Goal: Transaction & Acquisition: Download file/media

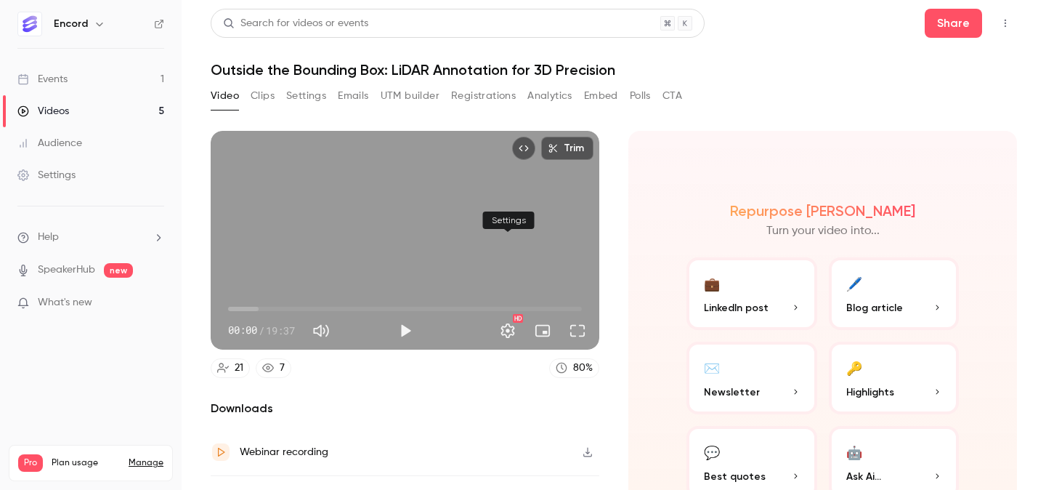
scroll to position [80, 0]
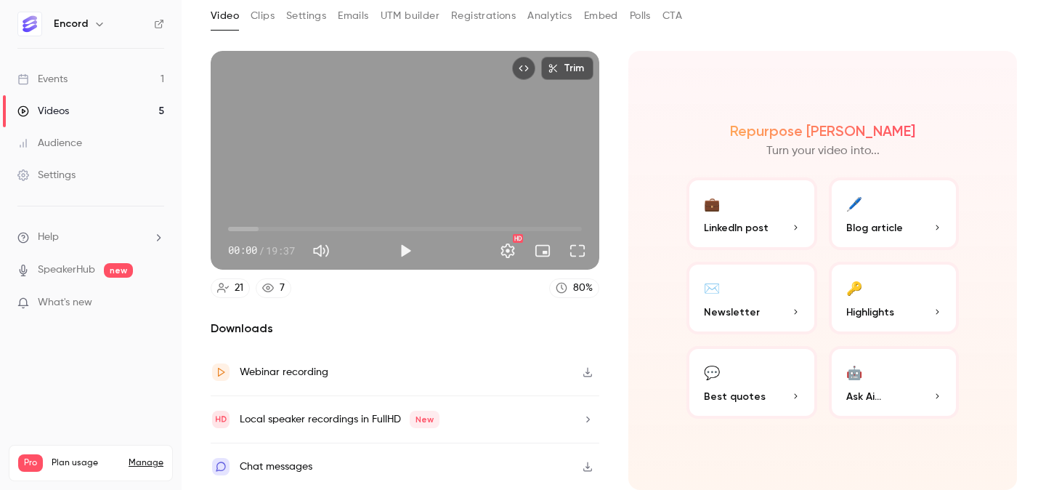
click at [92, 84] on link "Events 1" at bounding box center [91, 79] width 182 height 32
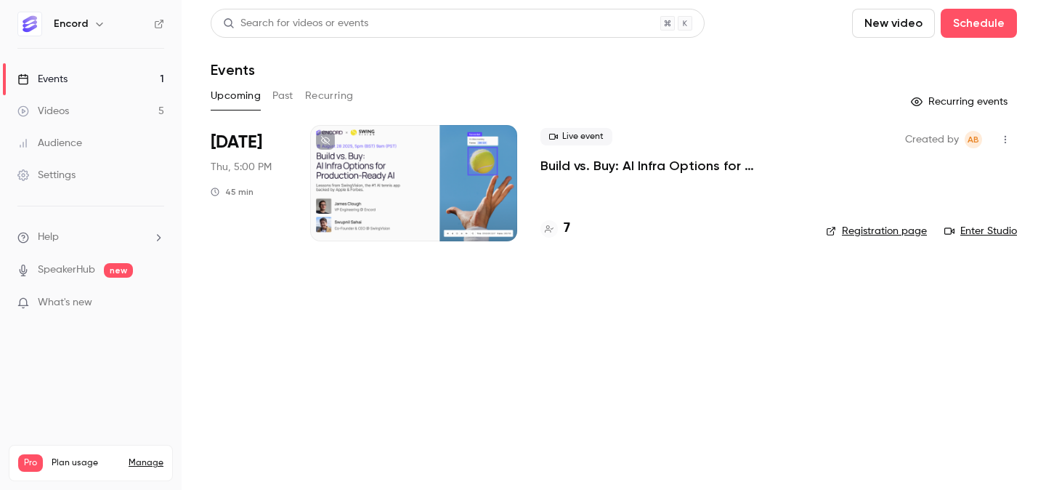
click at [110, 78] on link "Events 1" at bounding box center [91, 79] width 182 height 32
click at [273, 90] on button "Past" at bounding box center [283, 95] width 21 height 23
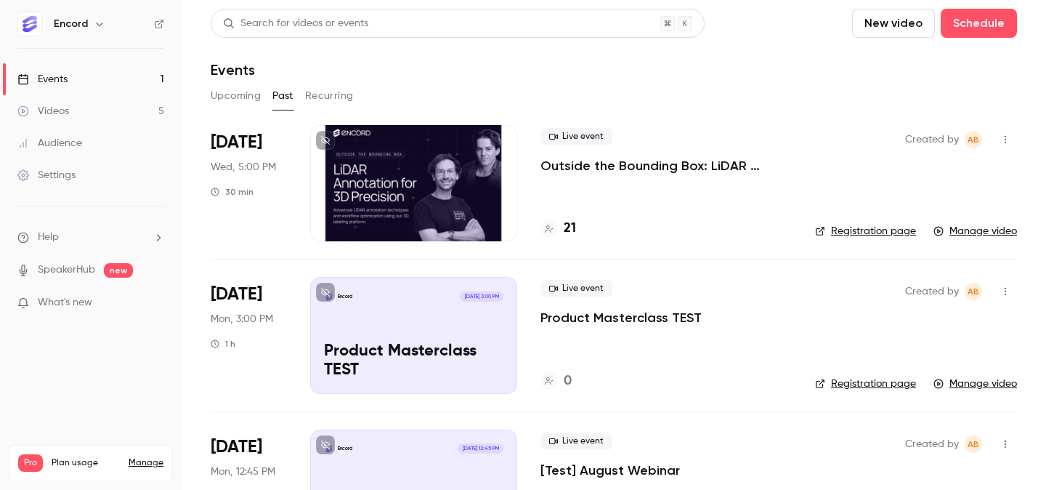
click at [584, 171] on p "Outside the Bounding Box: LiDAR Annotation for 3D Precision" at bounding box center [666, 165] width 251 height 17
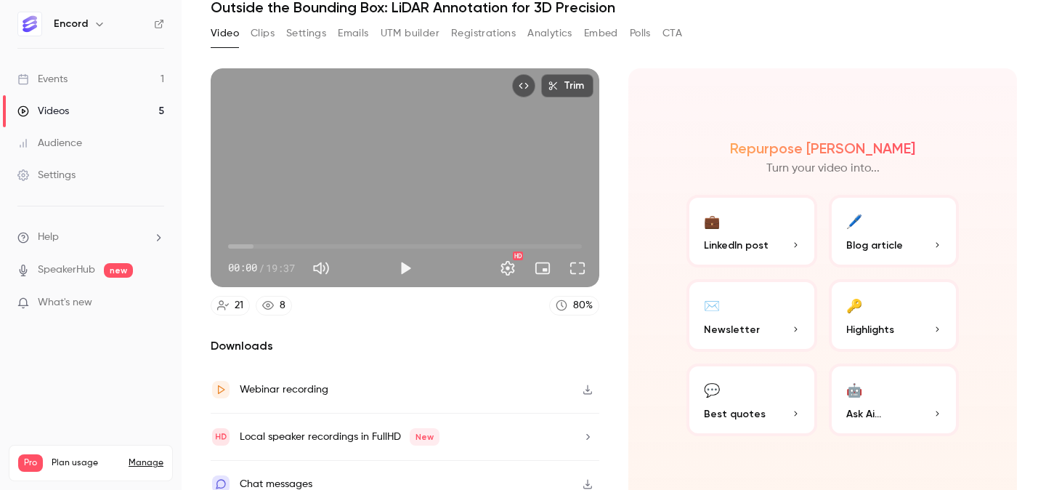
scroll to position [80, 0]
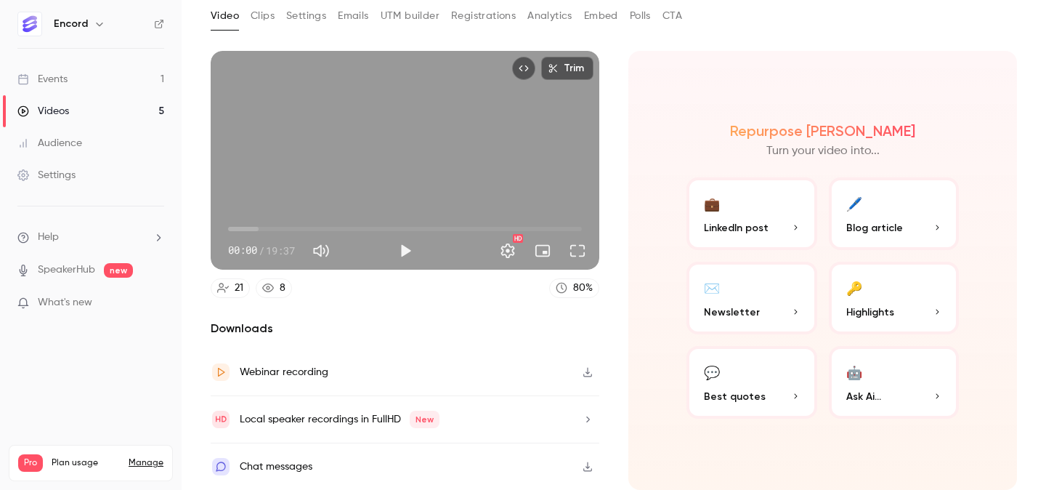
click at [504, 9] on button "Registrations" at bounding box center [483, 15] width 65 height 23
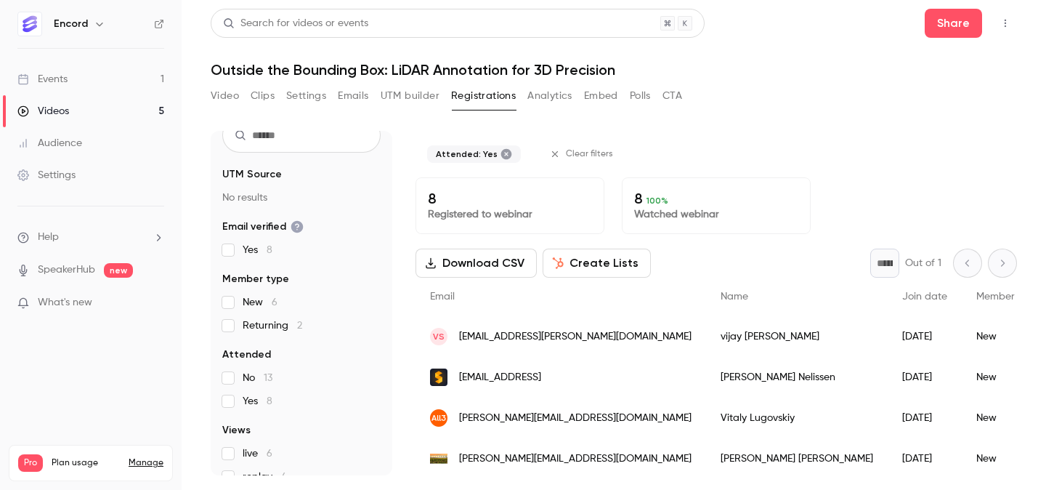
click at [491, 267] on button "Download CSV" at bounding box center [476, 263] width 121 height 29
